Goal: Task Accomplishment & Management: Use online tool/utility

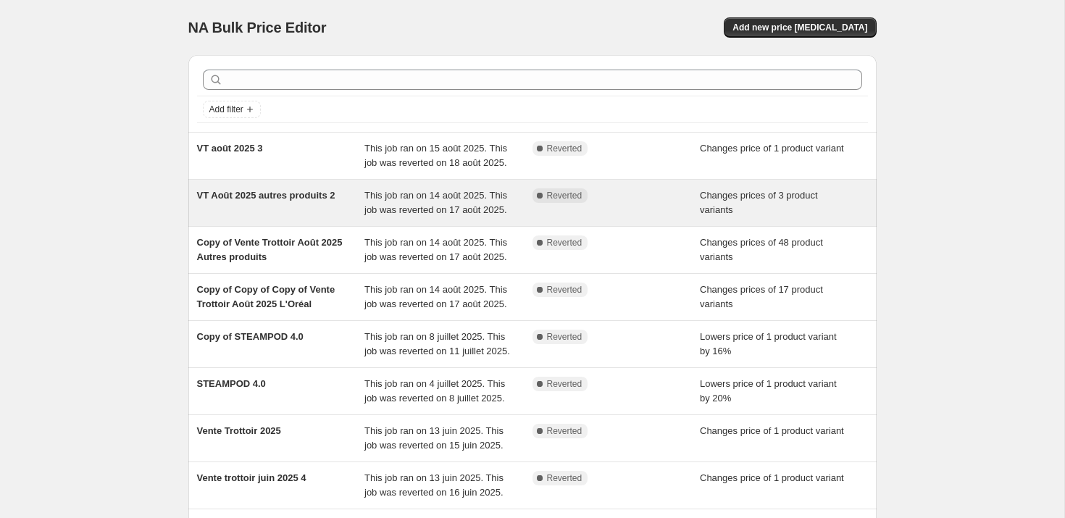
click at [249, 201] on span "VT Août 2025 autres produits 2" at bounding box center [266, 195] width 138 height 11
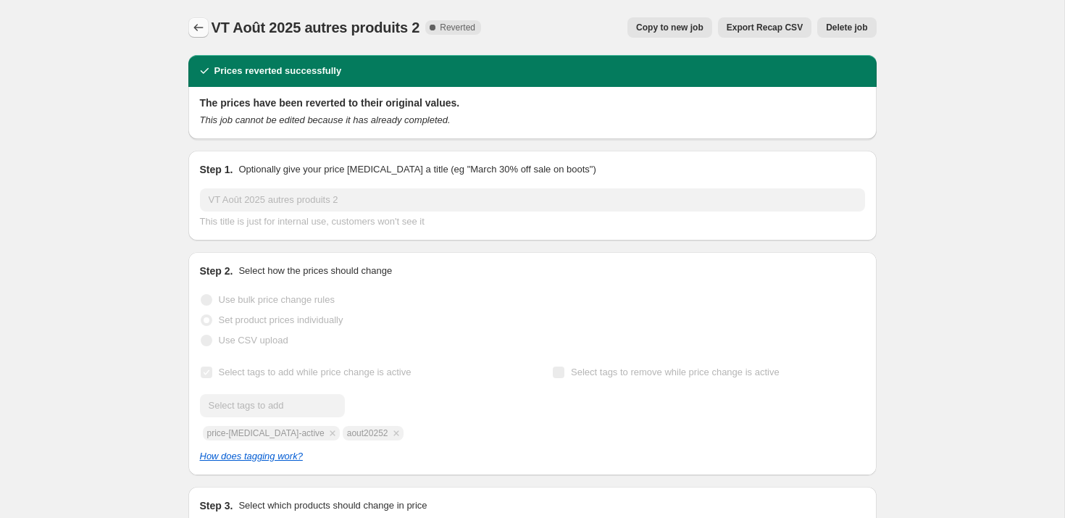
click at [193, 30] on icon "Price change jobs" at bounding box center [198, 27] width 14 height 14
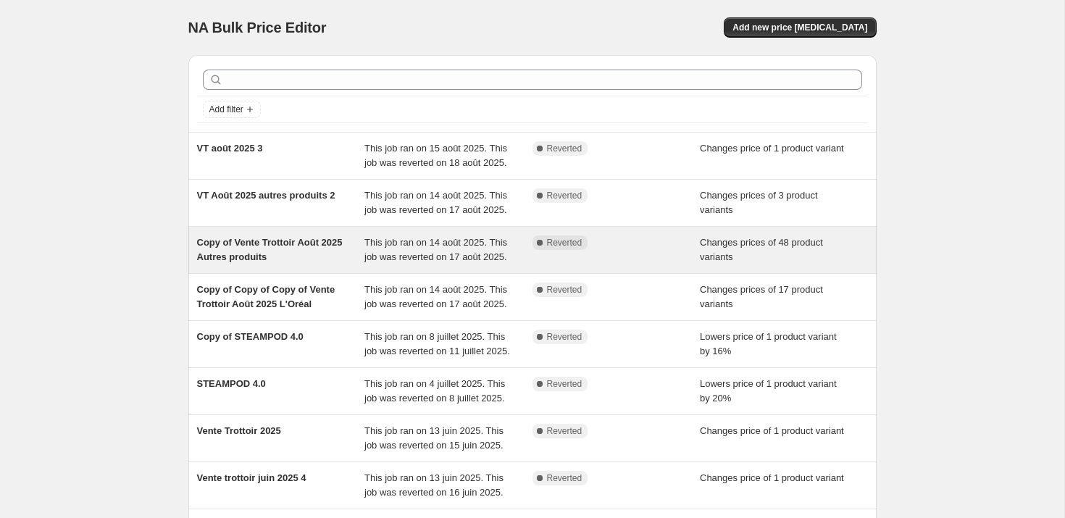
click at [291, 262] on span "Copy of Vente Trottoir Août 2025 Autres produits" at bounding box center [270, 249] width 146 height 25
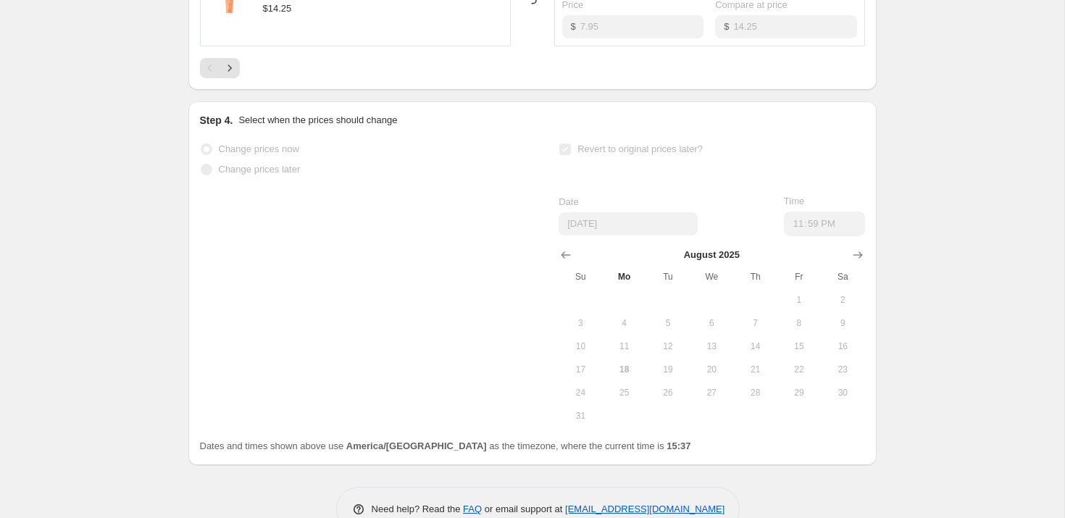
scroll to position [1168, 0]
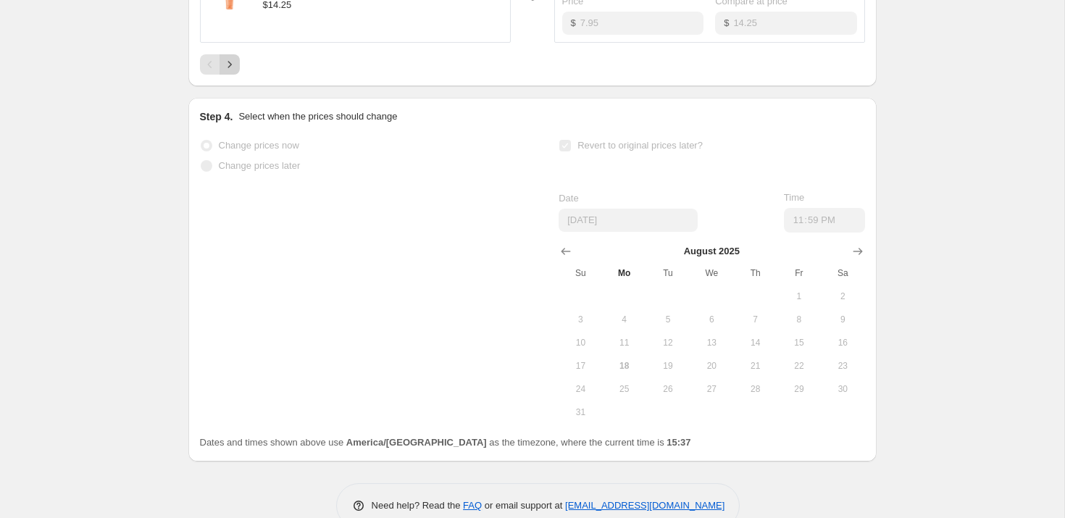
click at [233, 72] on icon "Next" at bounding box center [229, 64] width 14 height 14
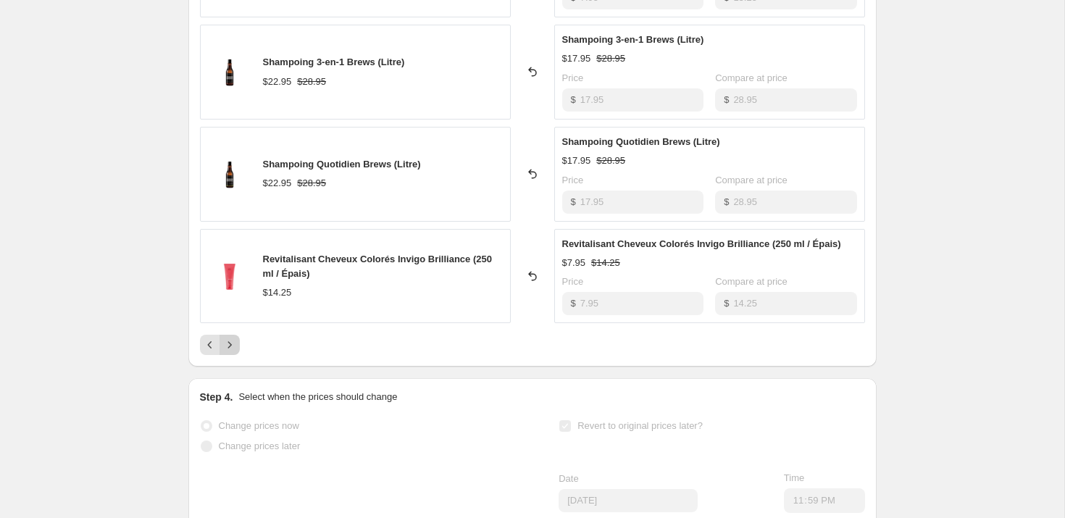
scroll to position [889, 0]
click at [226, 351] on icon "Next" at bounding box center [229, 344] width 14 height 14
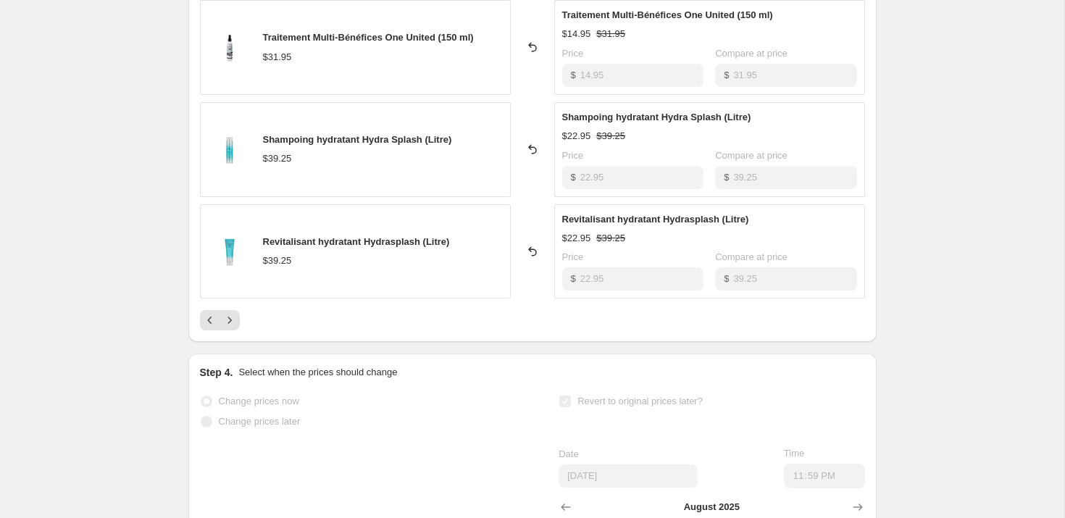
scroll to position [921, 0]
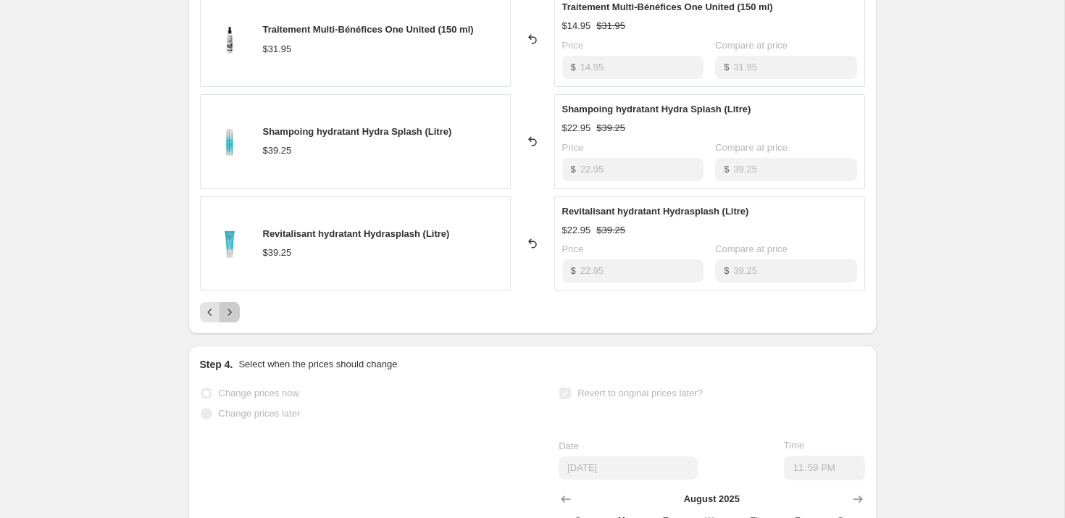
click at [232, 319] on button "Next" at bounding box center [229, 312] width 20 height 20
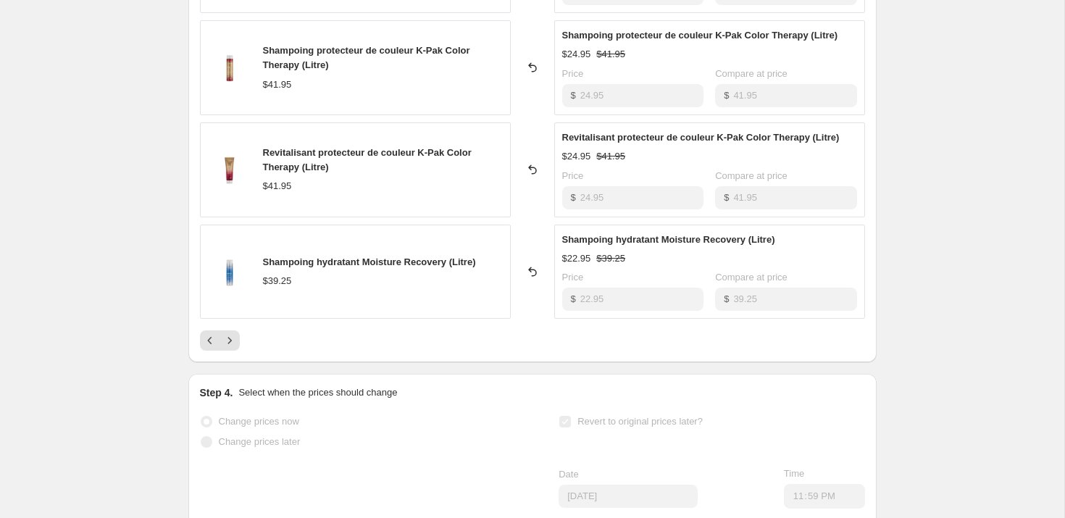
scroll to position [903, 0]
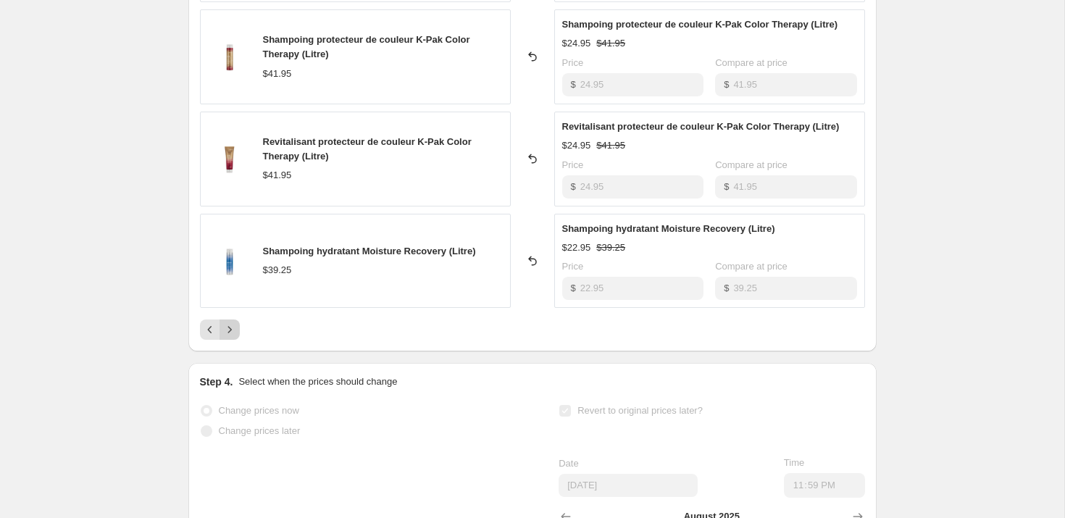
click at [231, 332] on icon "Next" at bounding box center [229, 329] width 14 height 14
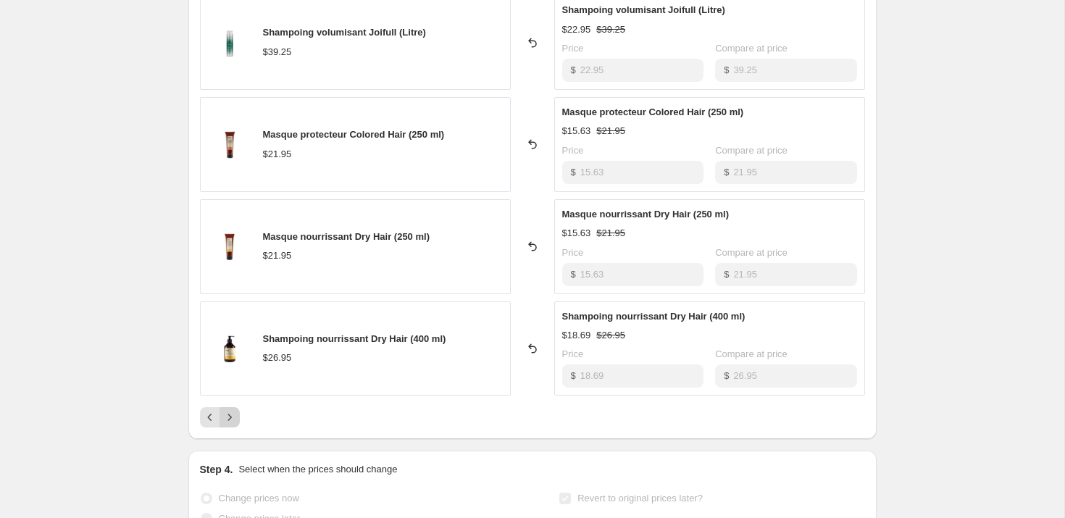
scroll to position [819, 0]
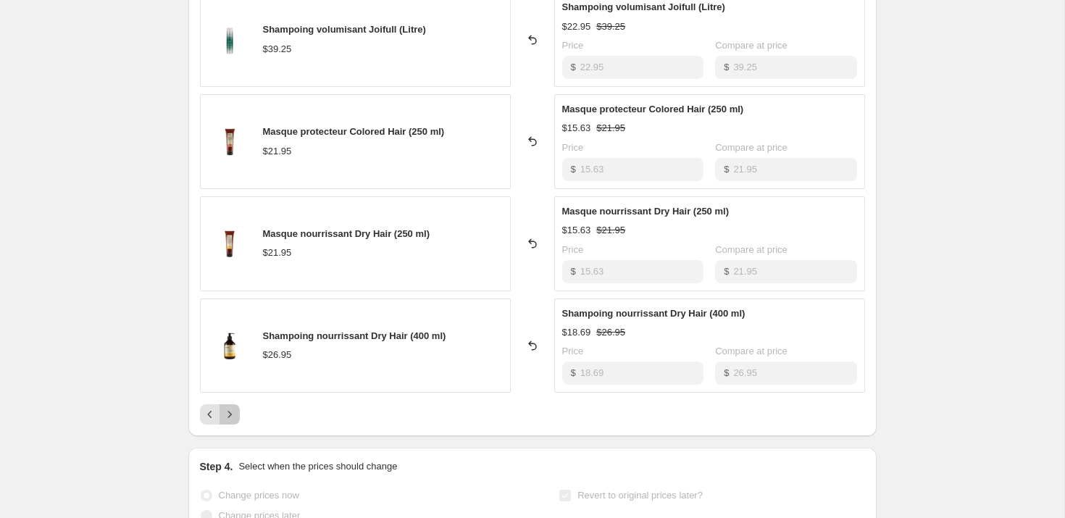
click at [228, 412] on icon "Next" at bounding box center [229, 414] width 4 height 7
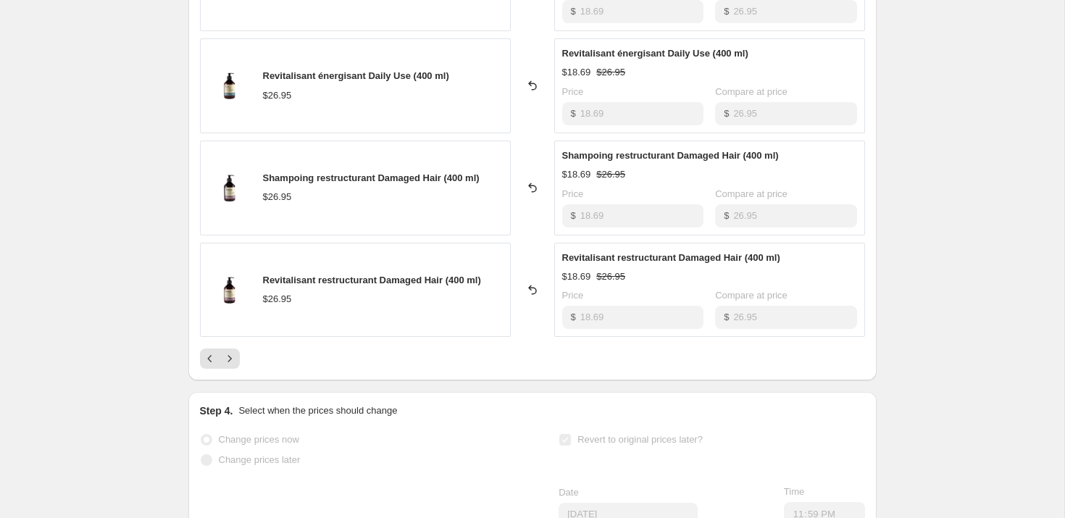
scroll to position [887, 0]
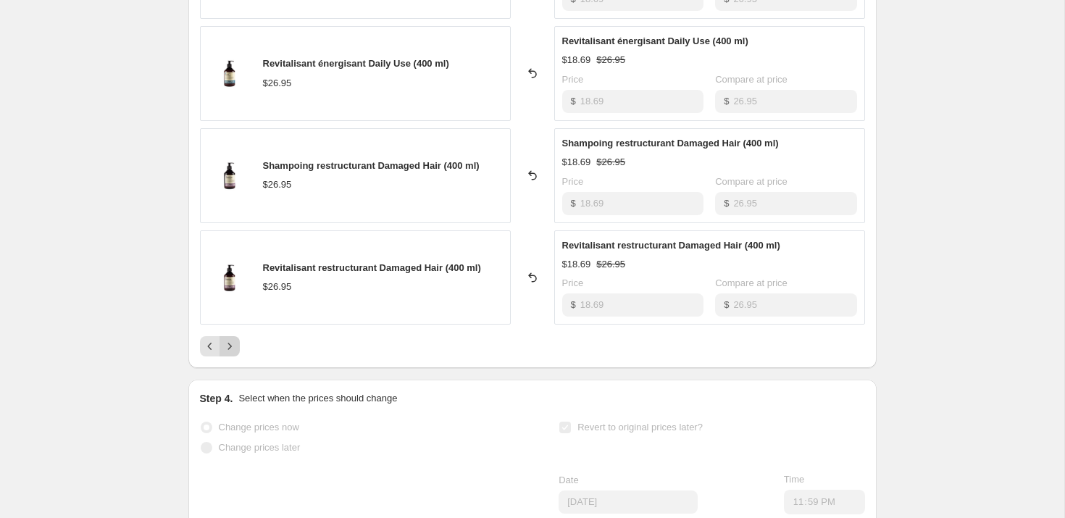
click at [230, 346] on icon "Next" at bounding box center [229, 346] width 4 height 7
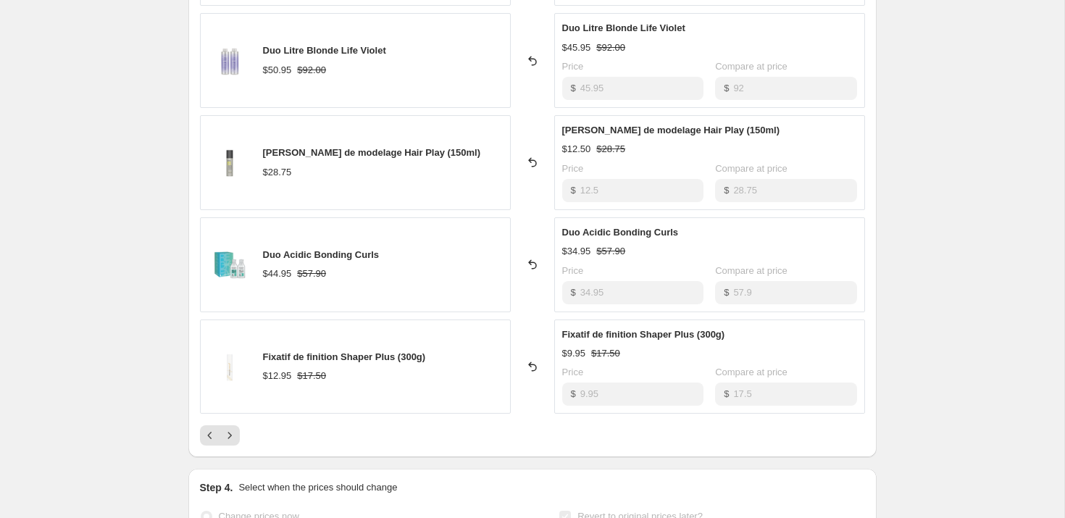
scroll to position [798, 0]
click at [235, 441] on icon "Next" at bounding box center [229, 434] width 14 height 14
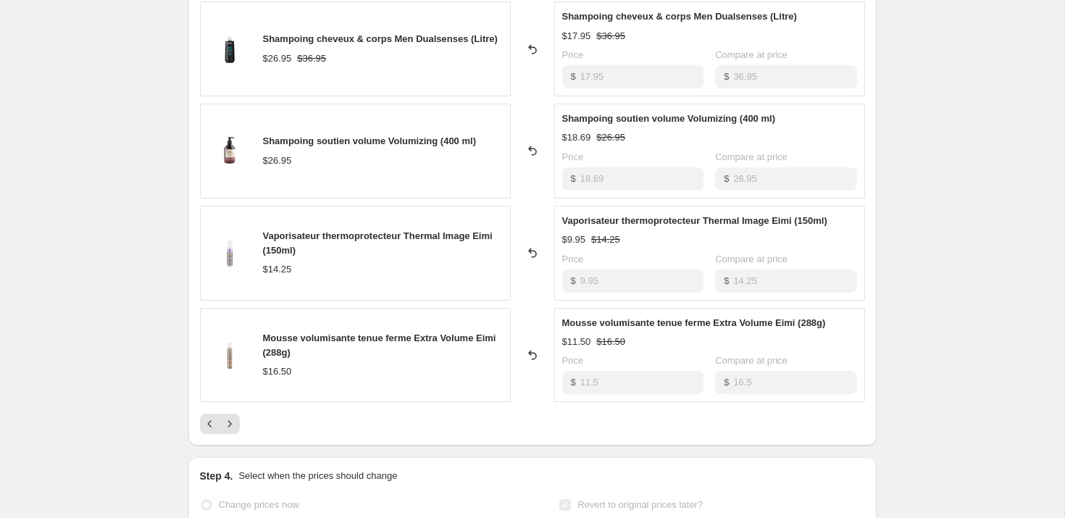
scroll to position [932, 0]
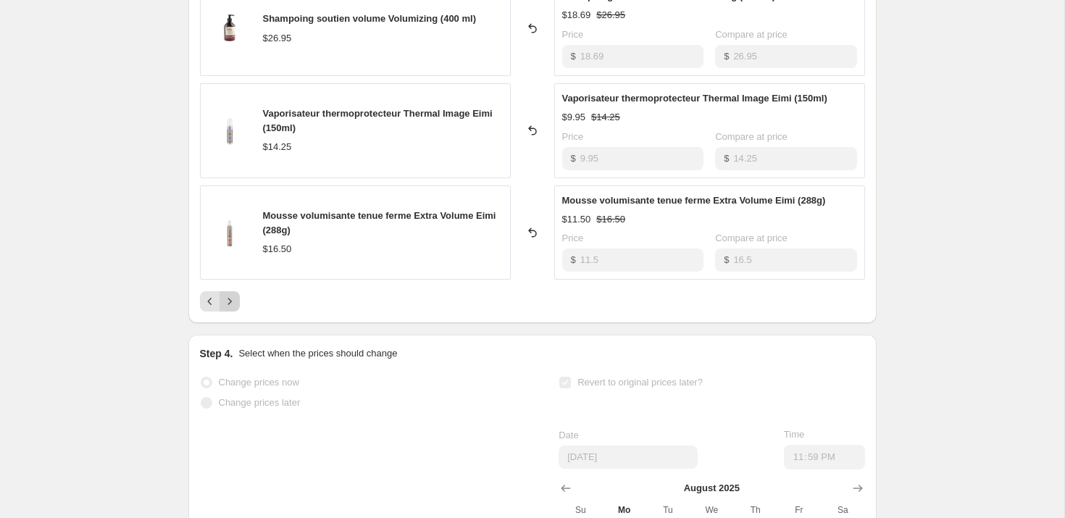
click at [232, 301] on icon "Next" at bounding box center [229, 301] width 14 height 14
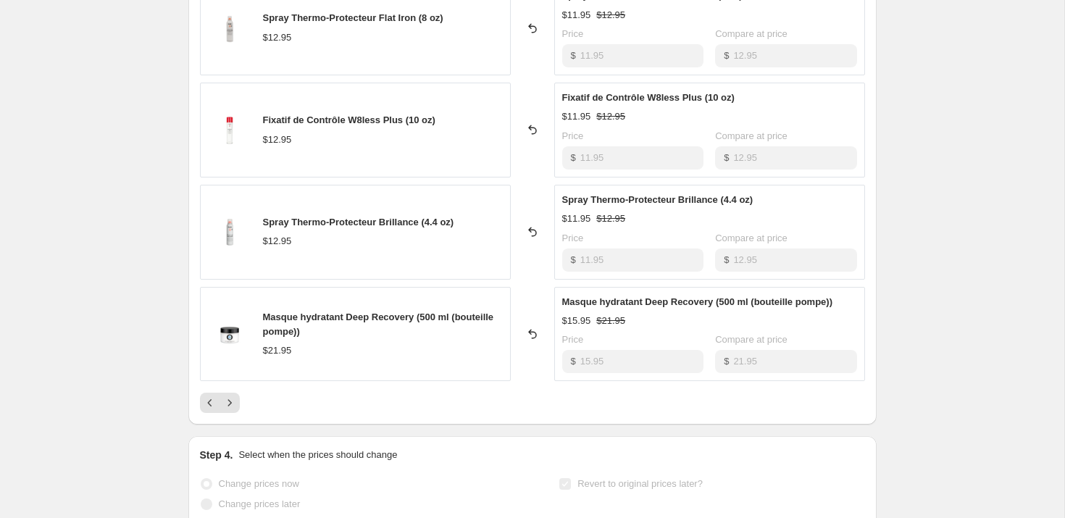
scroll to position [838, 0]
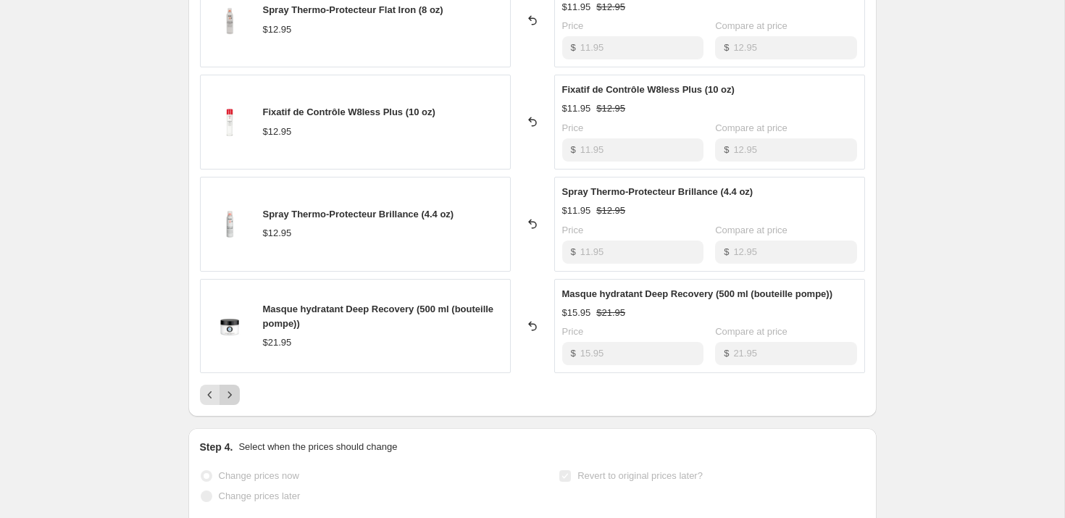
click at [228, 388] on icon "Next" at bounding box center [229, 395] width 14 height 14
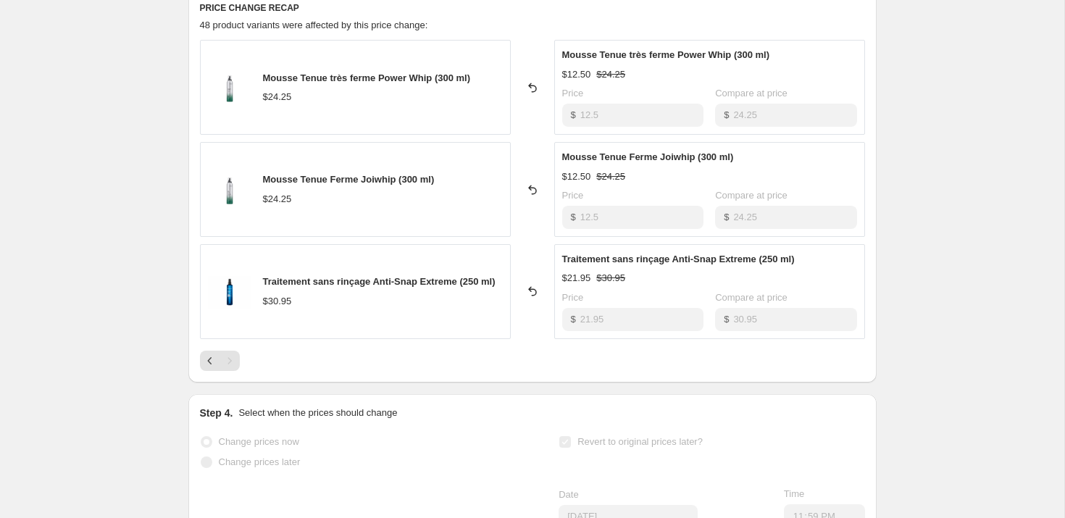
scroll to position [562, 0]
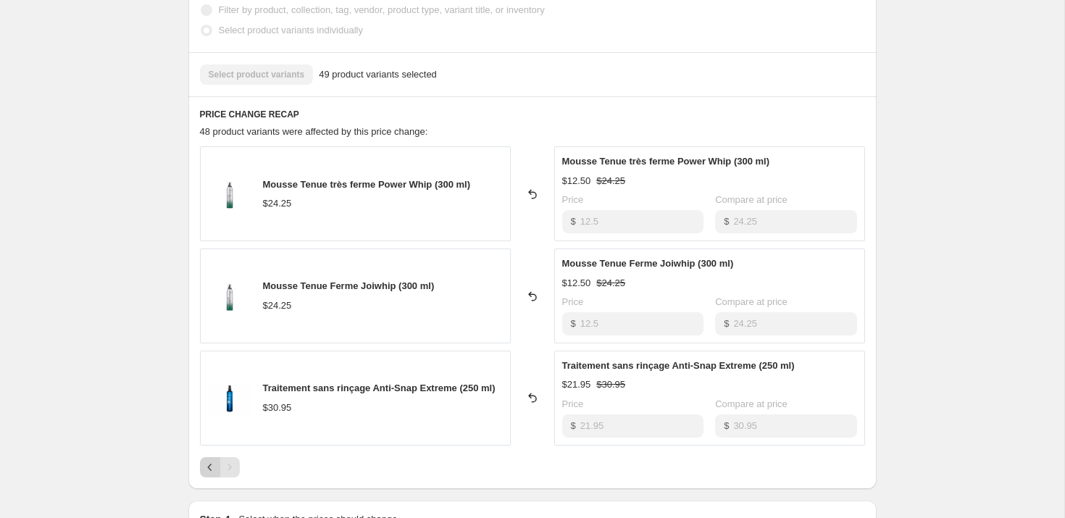
click at [212, 466] on icon "Previous" at bounding box center [210, 467] width 14 height 14
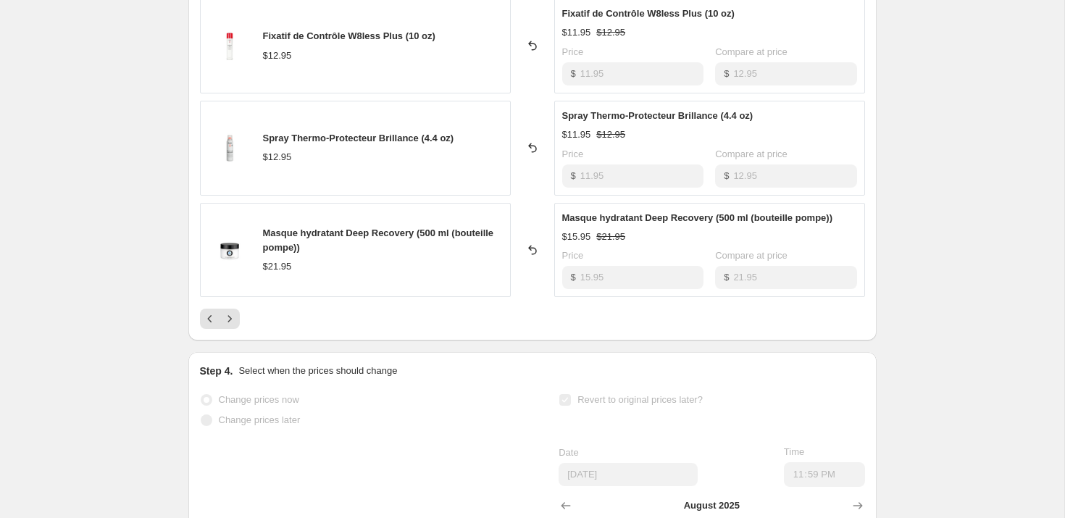
scroll to position [924, 0]
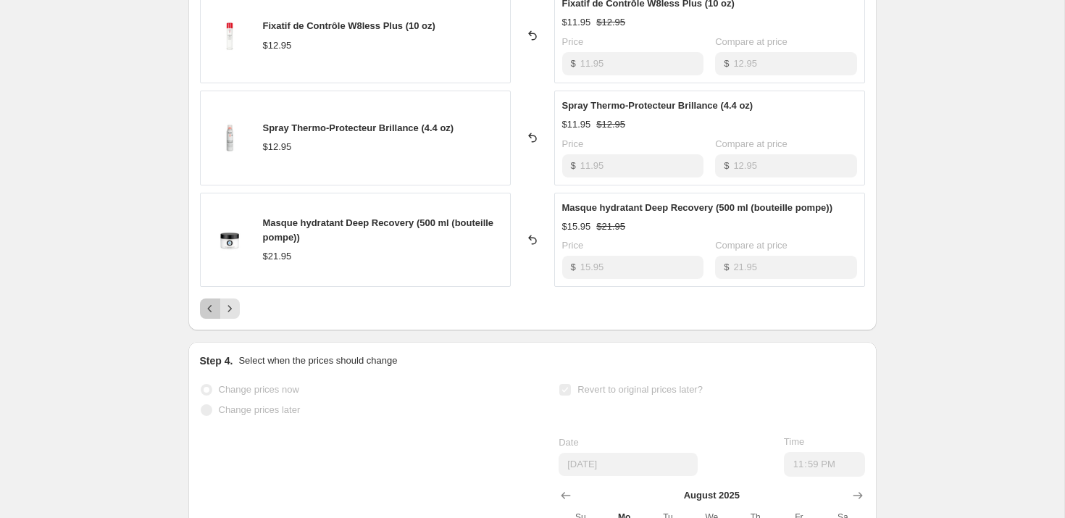
click at [206, 313] on icon "Previous" at bounding box center [210, 308] width 14 height 14
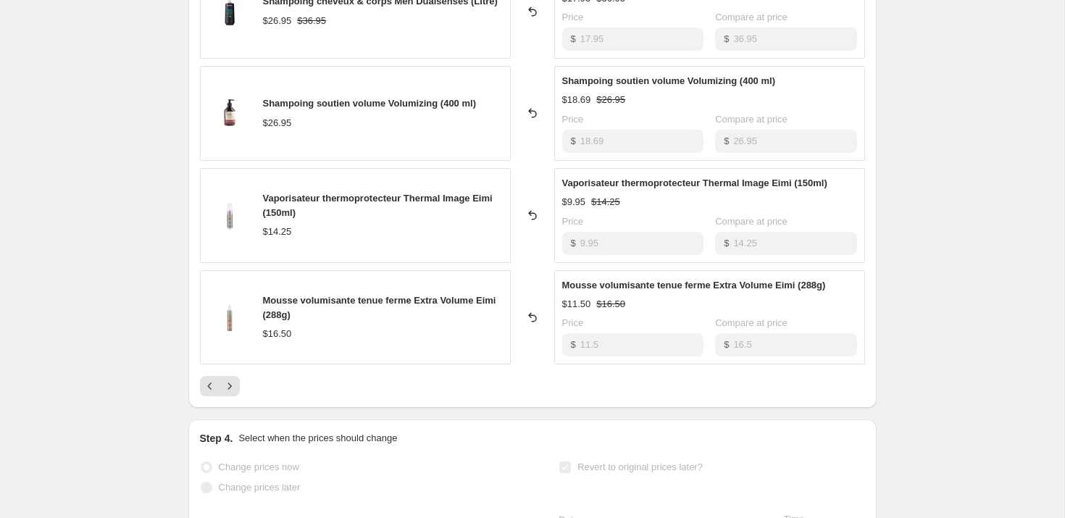
scroll to position [838, 0]
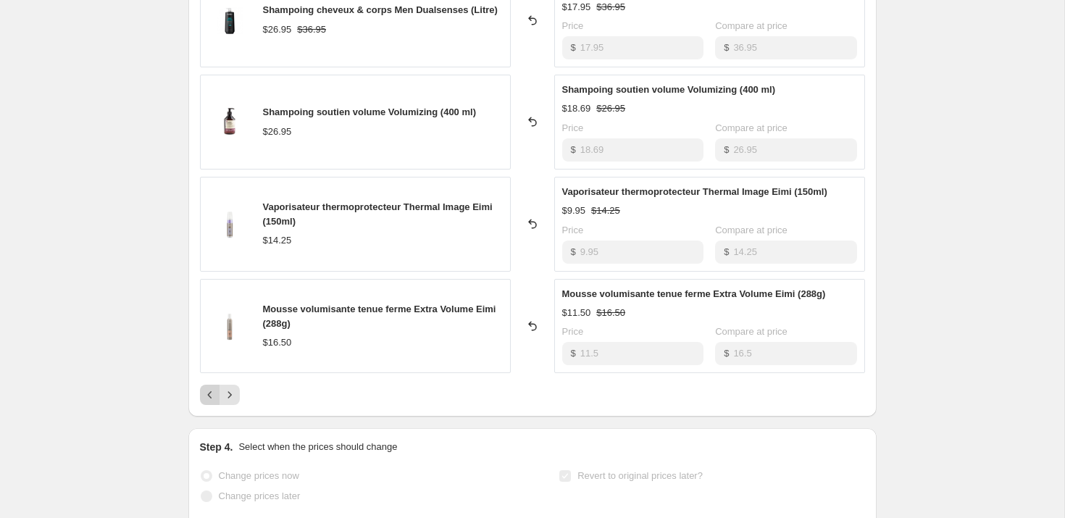
click at [211, 401] on icon "Previous" at bounding box center [210, 395] width 14 height 14
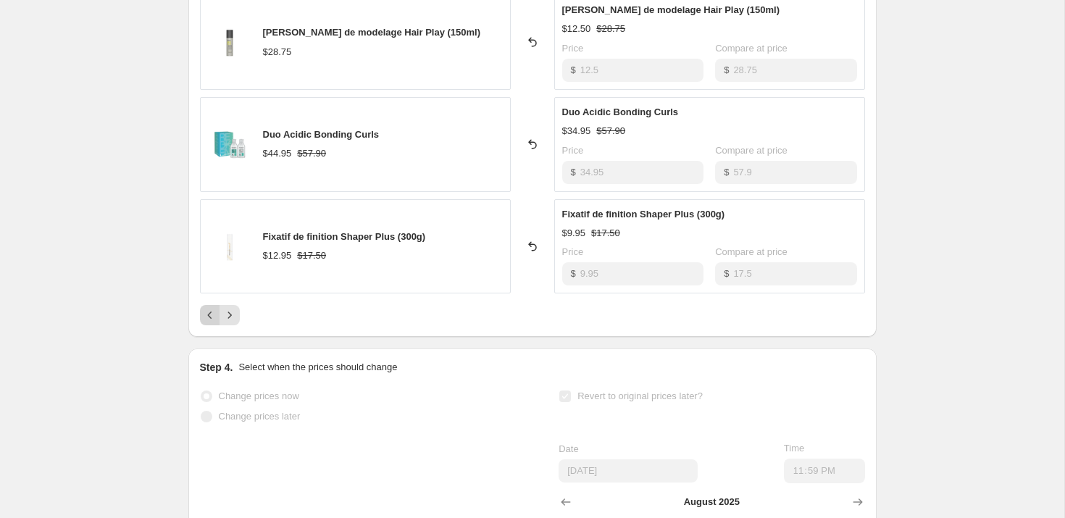
scroll to position [921, 0]
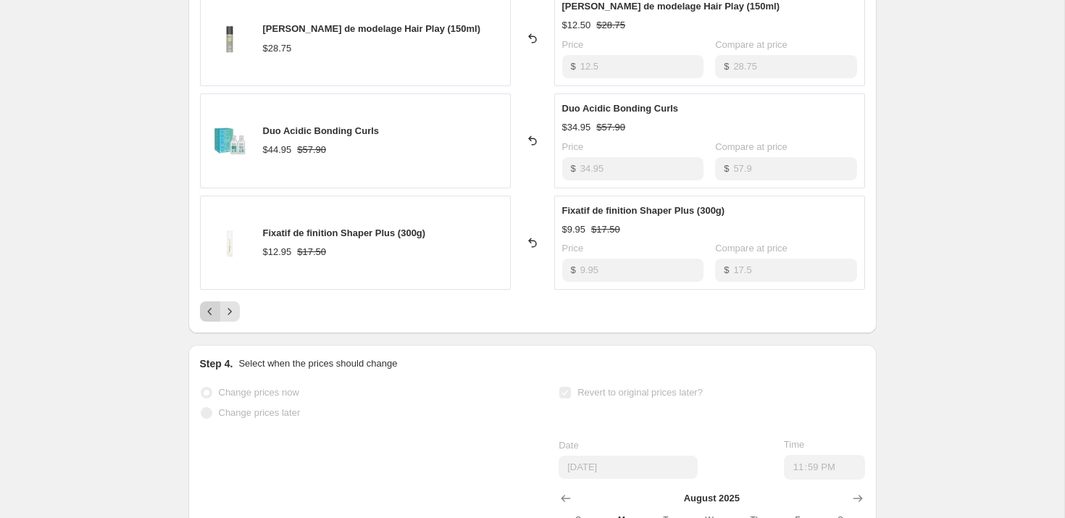
click at [207, 313] on icon "Previous" at bounding box center [210, 311] width 14 height 14
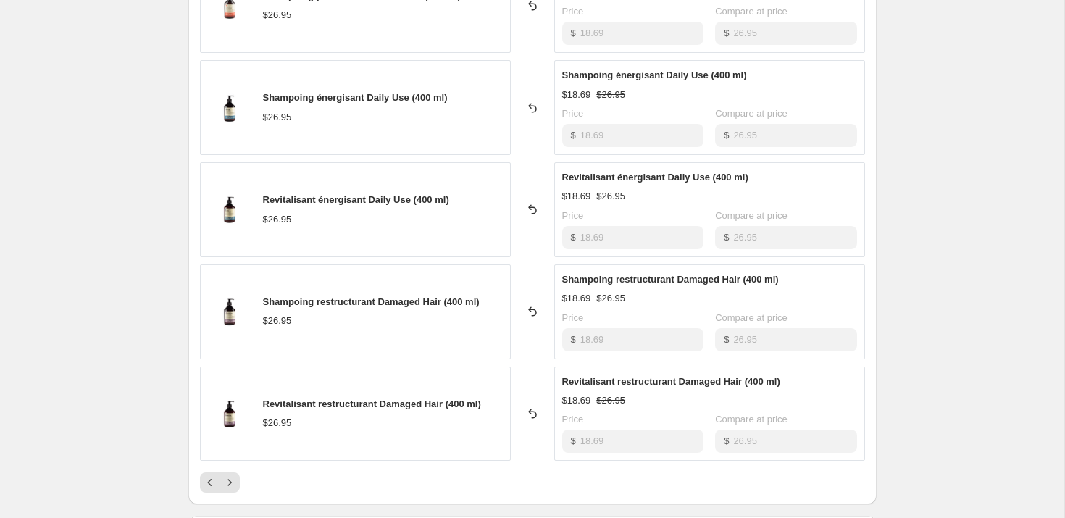
scroll to position [790, 0]
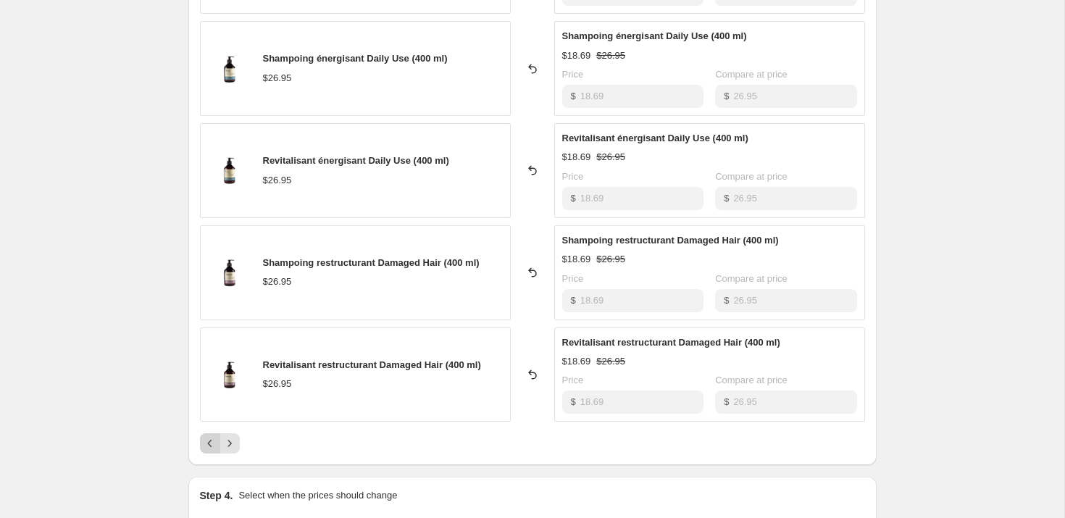
click at [209, 445] on icon "Previous" at bounding box center [209, 443] width 4 height 7
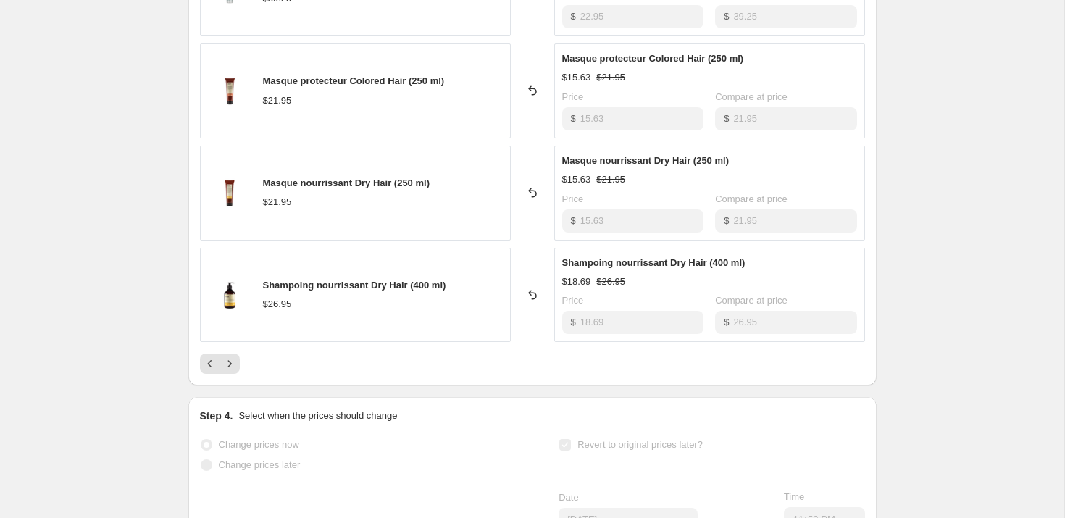
scroll to position [877, 0]
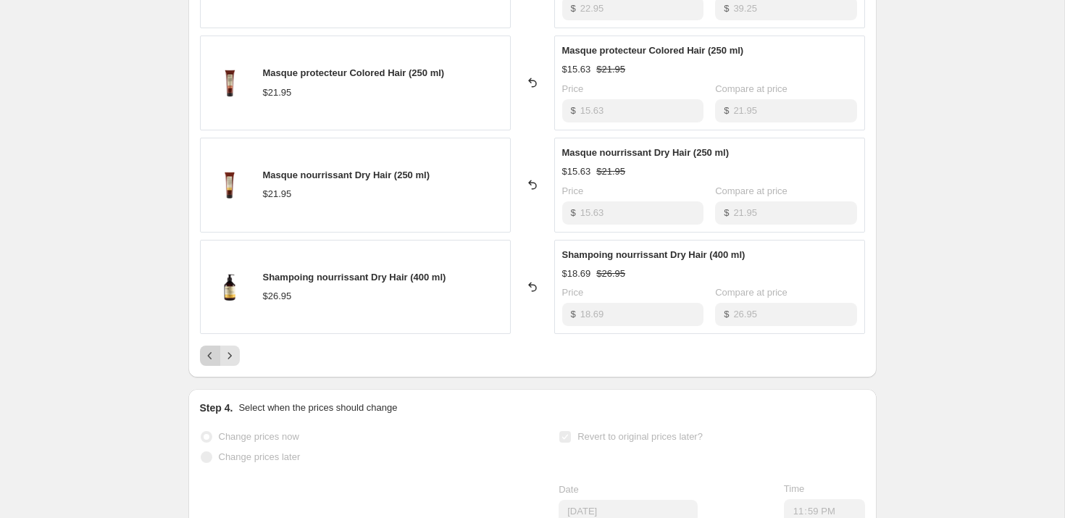
click at [211, 353] on icon "Previous" at bounding box center [210, 355] width 14 height 14
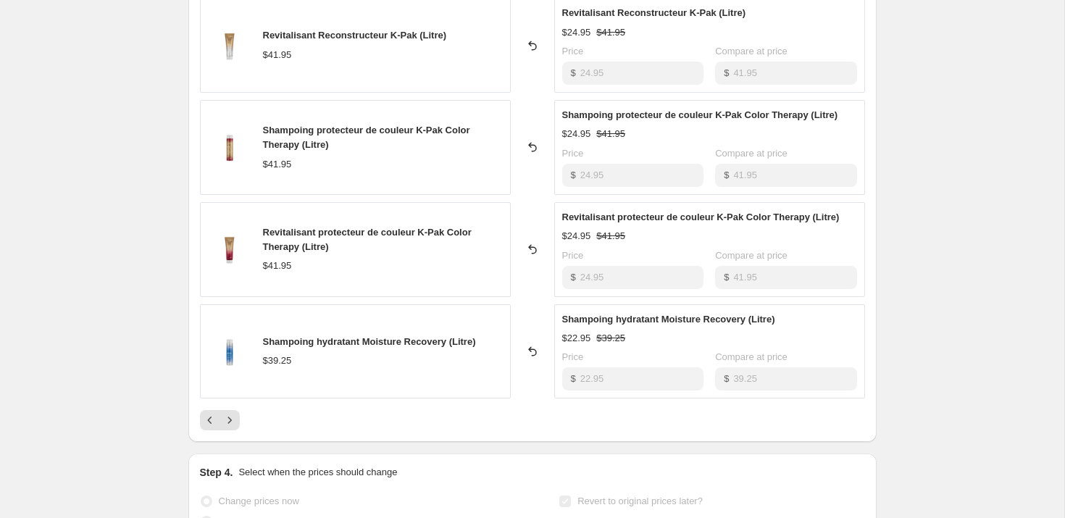
scroll to position [908, 0]
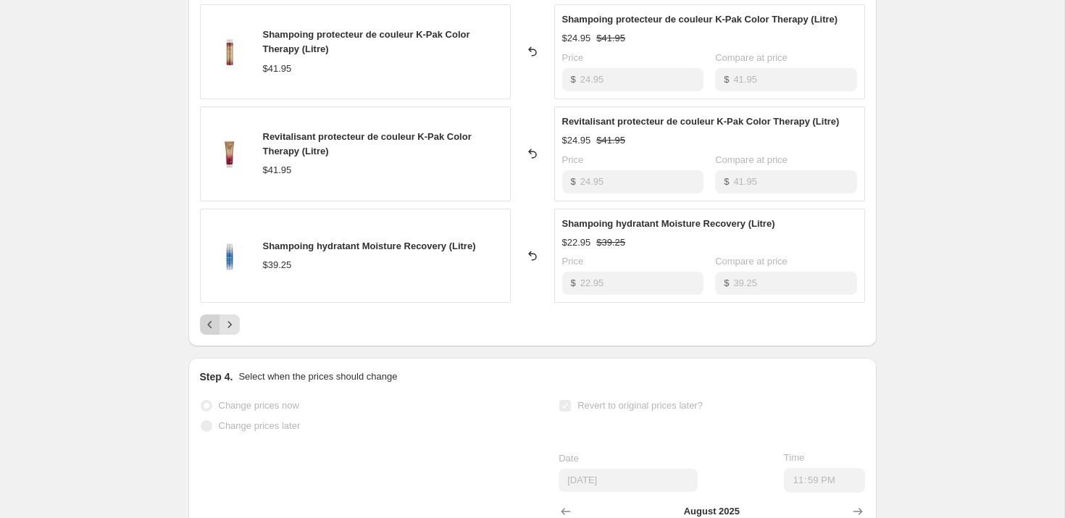
click at [213, 328] on icon "Previous" at bounding box center [210, 324] width 14 height 14
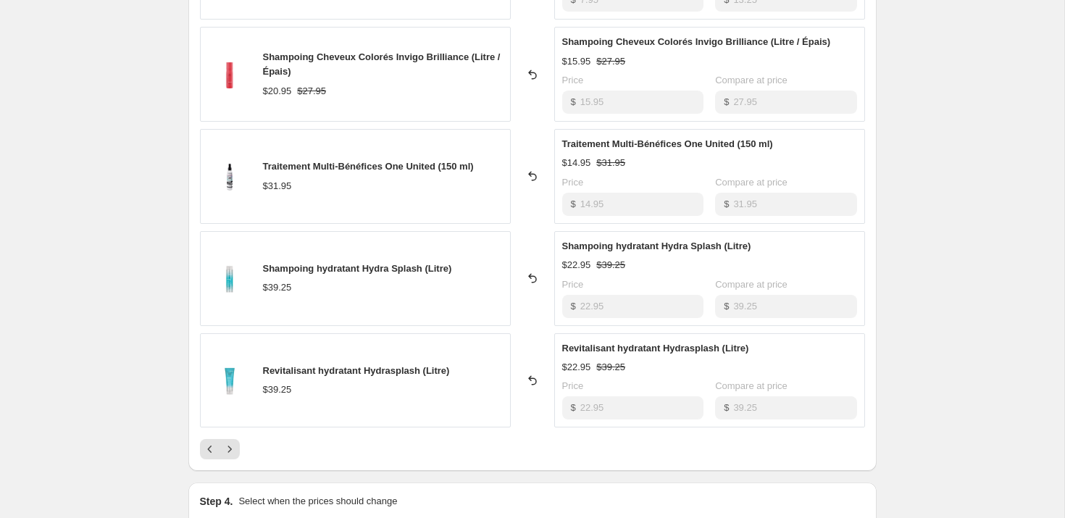
scroll to position [869, 0]
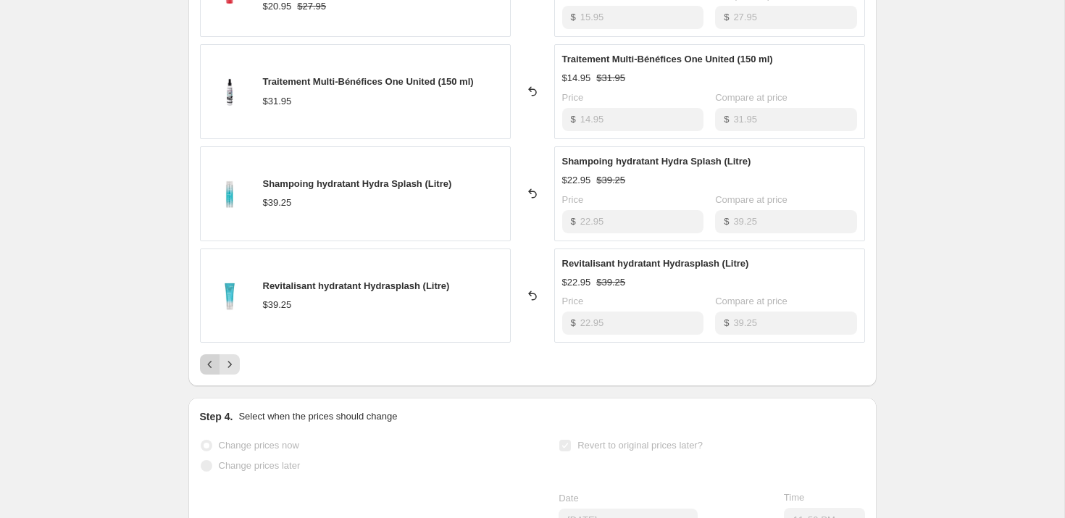
click at [210, 369] on icon "Previous" at bounding box center [210, 364] width 14 height 14
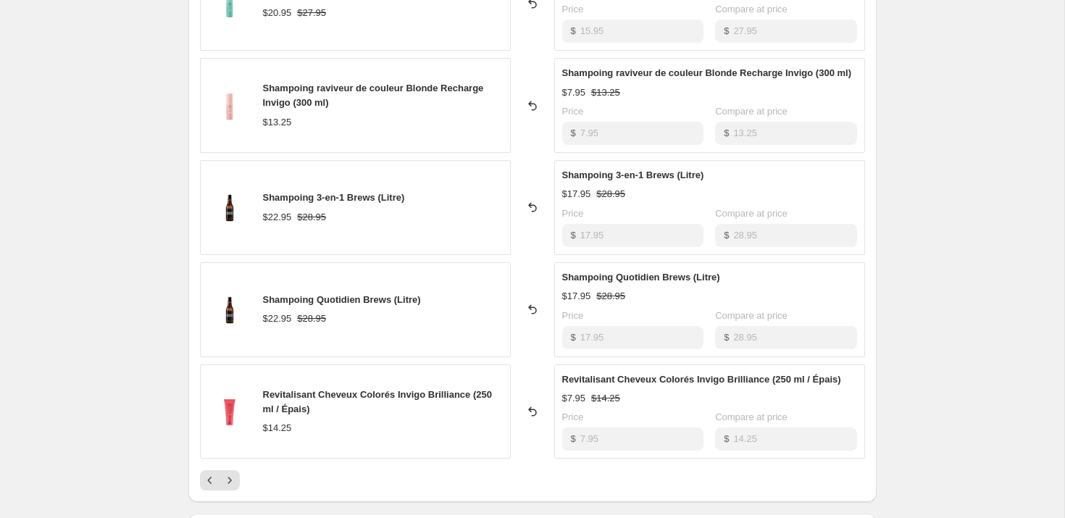
scroll to position [757, 0]
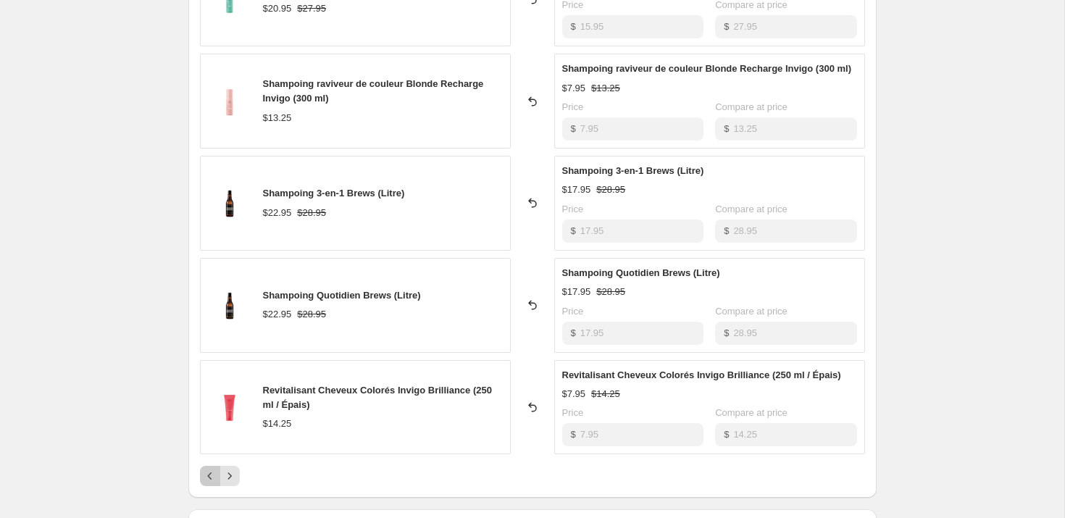
click at [212, 483] on icon "Previous" at bounding box center [210, 476] width 14 height 14
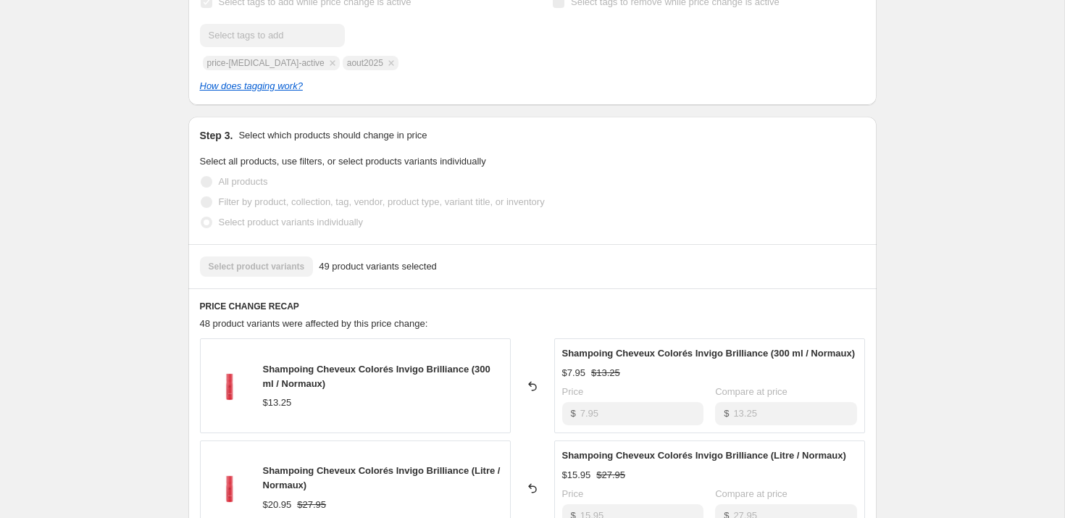
scroll to position [0, 0]
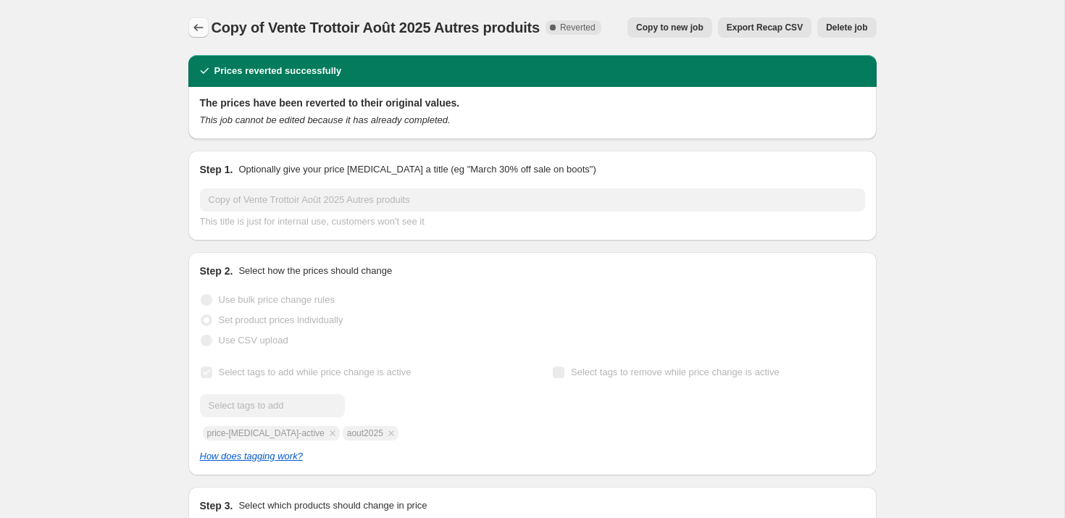
click at [201, 30] on icon "Price change jobs" at bounding box center [198, 27] width 14 height 14
